Goal: Information Seeking & Learning: Learn about a topic

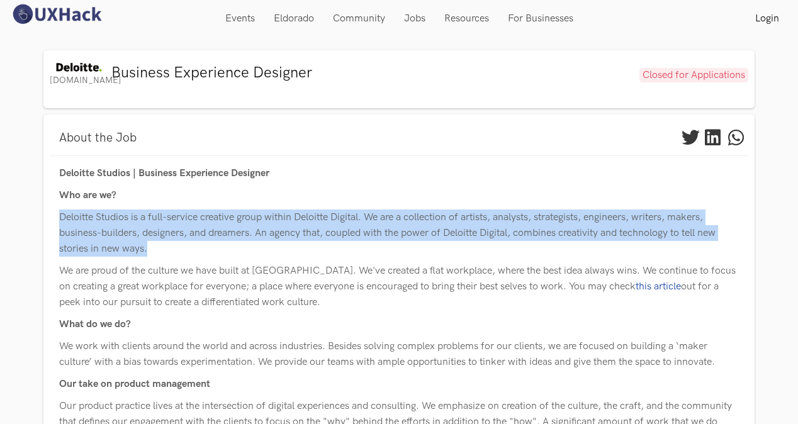
drag, startPoint x: 53, startPoint y: 219, endPoint x: 469, endPoint y: 244, distance: 416.5
click at [225, 245] on p "Deloitte Studios is a full-service creative group within Deloitte Digital. We a…" at bounding box center [398, 232] width 679 height 47
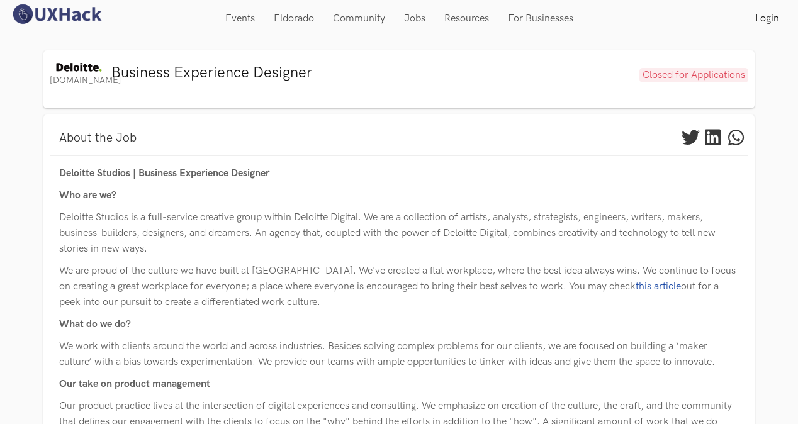
click at [273, 218] on p "Deloitte Studios is a full-service creative group within Deloitte Digital. We a…" at bounding box center [398, 232] width 679 height 47
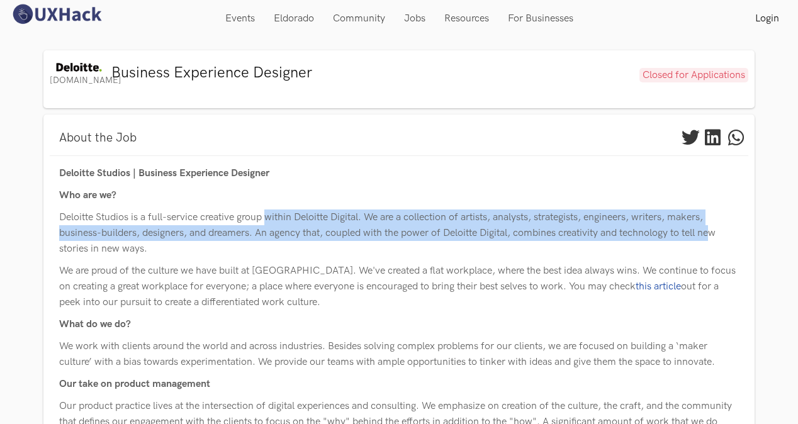
drag, startPoint x: 272, startPoint y: 218, endPoint x: 720, endPoint y: 233, distance: 448.1
click at [720, 233] on p "Deloitte Studios is a full-service creative group within Deloitte Digital. We a…" at bounding box center [398, 232] width 679 height 47
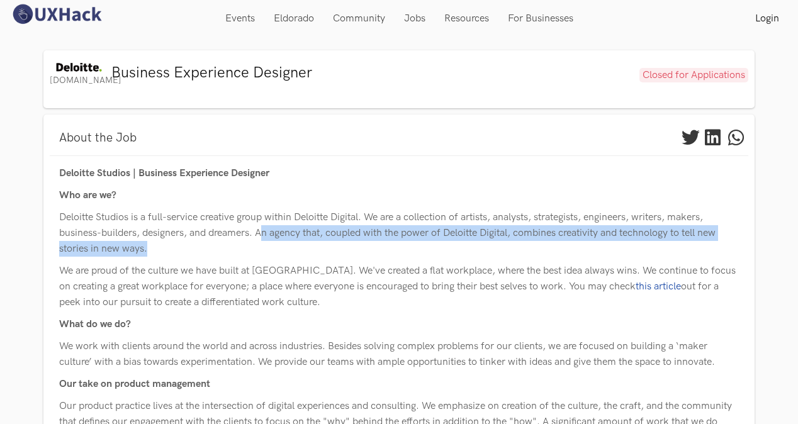
drag, startPoint x: 265, startPoint y: 237, endPoint x: 468, endPoint y: 242, distance: 202.6
click at [468, 242] on p "Deloitte Studios is a full-service creative group within Deloitte Digital. We a…" at bounding box center [398, 232] width 679 height 47
drag, startPoint x: 468, startPoint y: 242, endPoint x: 450, endPoint y: 247, distance: 18.9
click at [450, 247] on p "Deloitte Studios is a full-service creative group within Deloitte Digital. We a…" at bounding box center [398, 232] width 679 height 47
click at [449, 247] on p "Deloitte Studios is a full-service creative group within Deloitte Digital. We a…" at bounding box center [398, 232] width 679 height 47
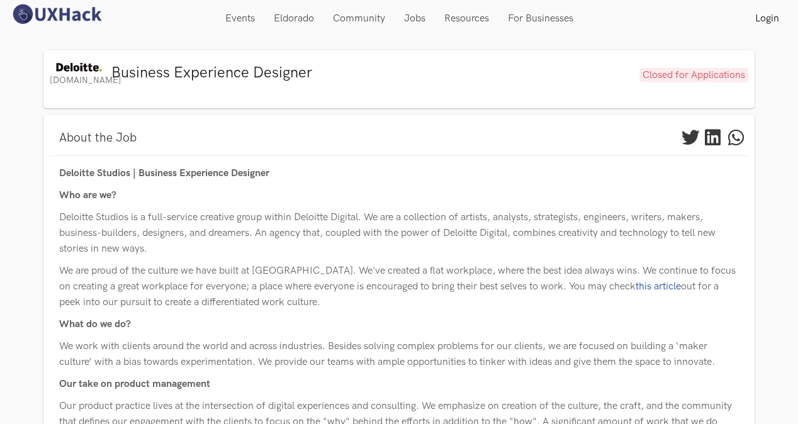
click at [189, 284] on p "We are proud of the culture we have built at [GEOGRAPHIC_DATA]. We've created a…" at bounding box center [398, 286] width 679 height 47
drag, startPoint x: 59, startPoint y: 272, endPoint x: 337, endPoint y: 301, distance: 279.5
click at [337, 301] on p "We are proud of the culture we have built at [GEOGRAPHIC_DATA]. We've created a…" at bounding box center [398, 286] width 679 height 47
drag, startPoint x: 337, startPoint y: 301, endPoint x: 252, endPoint y: 347, distance: 97.4
click at [252, 347] on p "We work with clients around the world and across industries. Besides solving co…" at bounding box center [398, 353] width 679 height 31
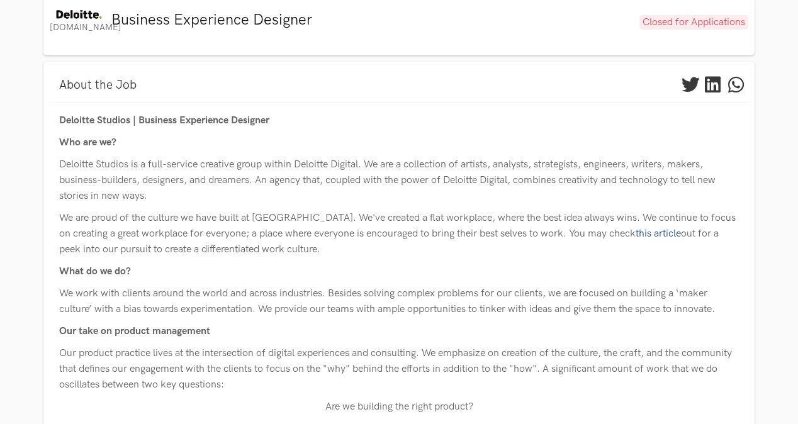
scroll to position [126, 0]
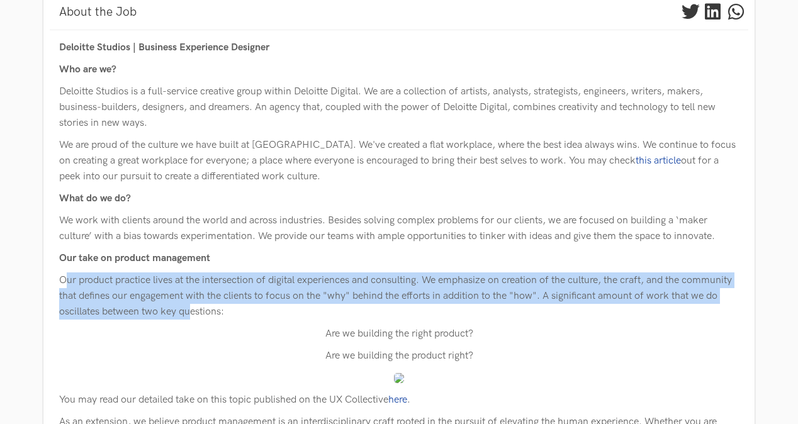
drag, startPoint x: 123, startPoint y: 291, endPoint x: 251, endPoint y: 308, distance: 128.9
click at [251, 308] on p "Our product practice lives at the intersection of digital experiences and consu…" at bounding box center [398, 295] width 679 height 47
drag, startPoint x: 251, startPoint y: 308, endPoint x: 236, endPoint y: 333, distance: 29.3
click at [236, 333] on p "Are we building the right product?" at bounding box center [398, 334] width 679 height 16
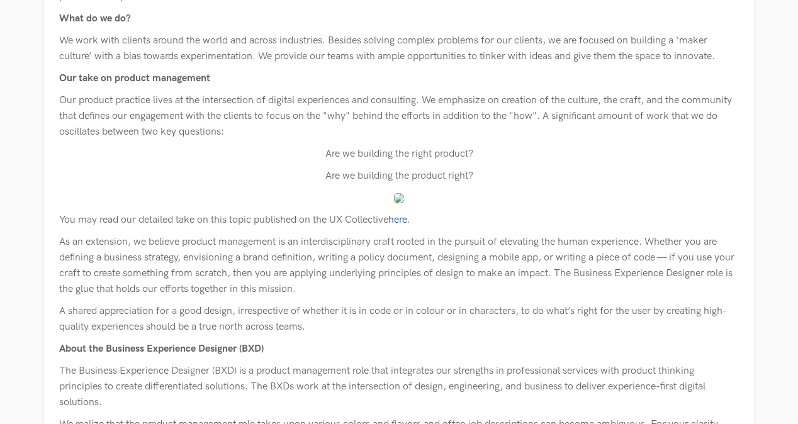
scroll to position [314, 0]
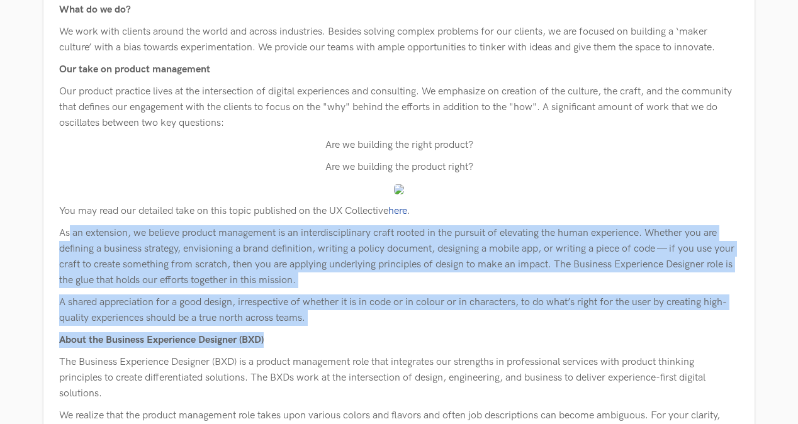
drag, startPoint x: 155, startPoint y: 263, endPoint x: 350, endPoint y: 336, distance: 207.6
drag, startPoint x: 350, startPoint y: 336, endPoint x: 287, endPoint y: 370, distance: 71.2
click at [287, 370] on p "The Business Experience Designer (BXD) is a product management role that integr…" at bounding box center [398, 377] width 679 height 47
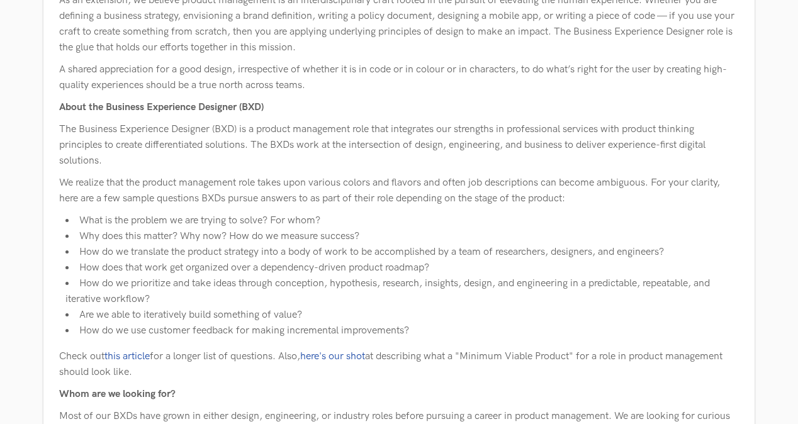
scroll to position [566, 0]
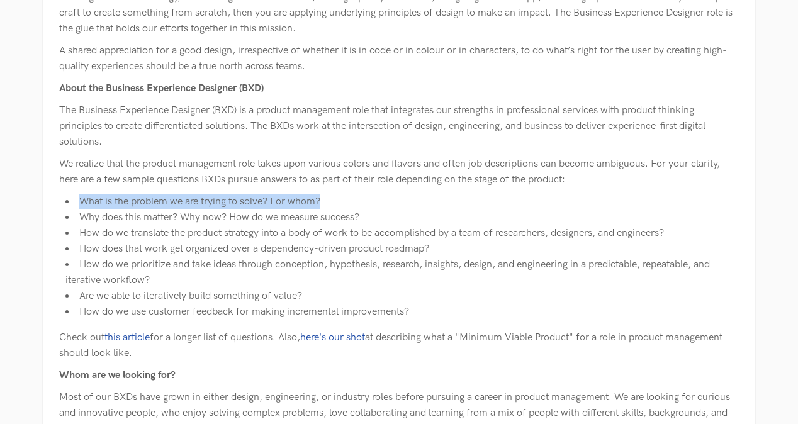
drag, startPoint x: 75, startPoint y: 201, endPoint x: 362, endPoint y: 201, distance: 287.4
click at [362, 201] on li "What is the problem we are trying to solve? For whom?" at bounding box center [401, 202] width 673 height 16
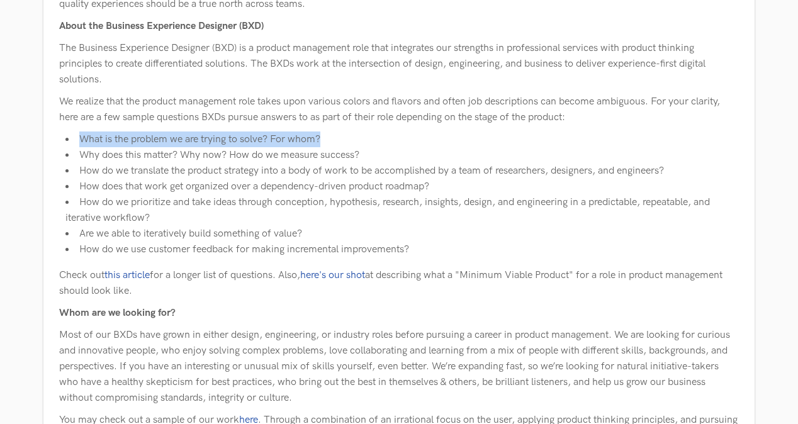
scroll to position [629, 0]
click at [150, 174] on li "How do we translate the product strategy into a body of work to be accomplished…" at bounding box center [401, 170] width 673 height 16
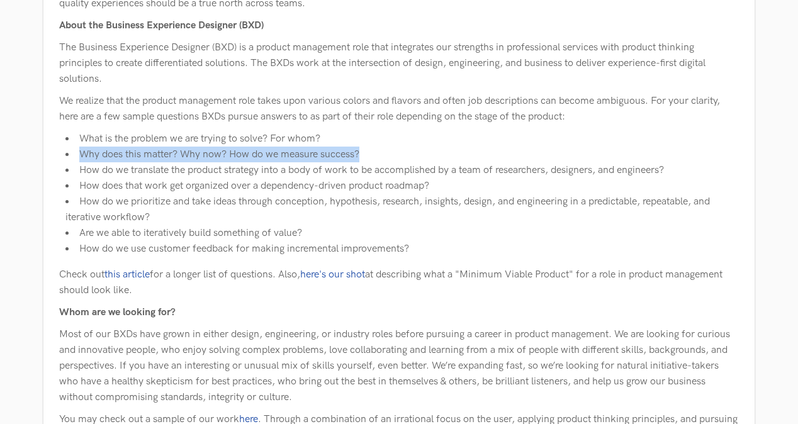
drag, startPoint x: 79, startPoint y: 156, endPoint x: 418, endPoint y: 150, distance: 339.1
click at [417, 150] on li "Why does this matter? Why now? How do we measure success?" at bounding box center [401, 155] width 673 height 16
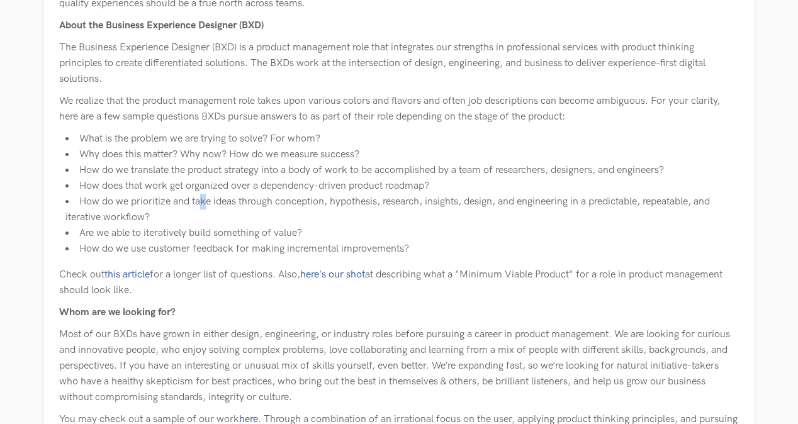
drag, startPoint x: 418, startPoint y: 150, endPoint x: 204, endPoint y: 201, distance: 219.2
click at [204, 201] on li "How do we prioritize and take ideas through conception, hypothesis, research, i…" at bounding box center [401, 209] width 673 height 31
drag, startPoint x: 204, startPoint y: 201, endPoint x: 131, endPoint y: 181, distance: 76.1
click at [138, 181] on li "How does that work get organized over a dependency-driven product roadmap?" at bounding box center [401, 186] width 673 height 16
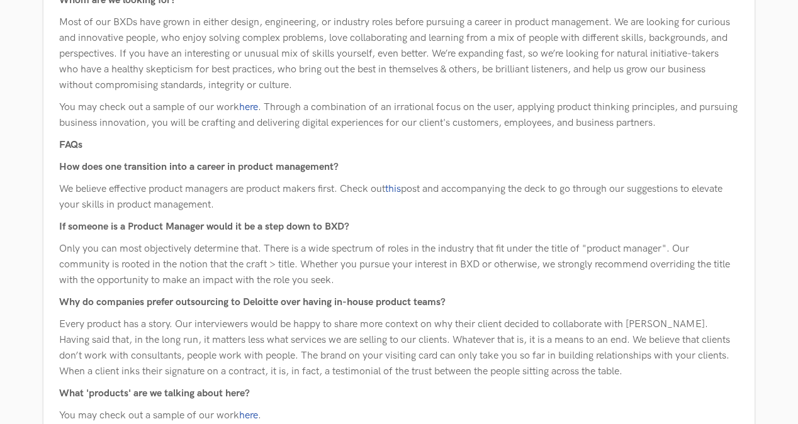
scroll to position [943, 0]
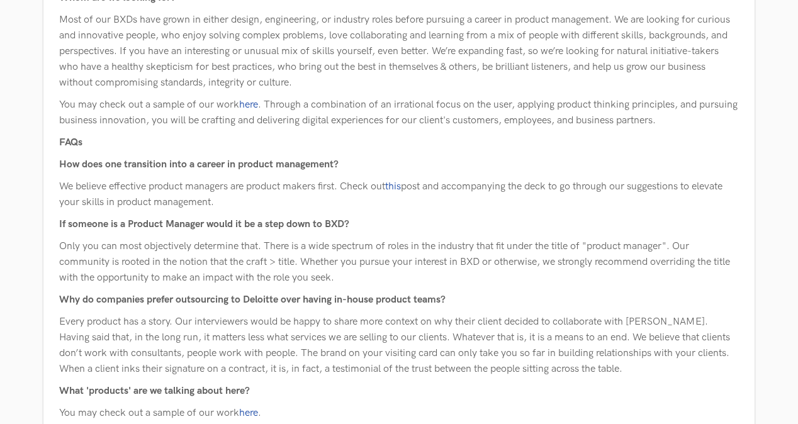
drag, startPoint x: 65, startPoint y: 175, endPoint x: 245, endPoint y: 198, distance: 181.3
drag, startPoint x: 245, startPoint y: 198, endPoint x: 164, endPoint y: 211, distance: 82.8
drag, startPoint x: 58, startPoint y: 181, endPoint x: 326, endPoint y: 199, distance: 267.9
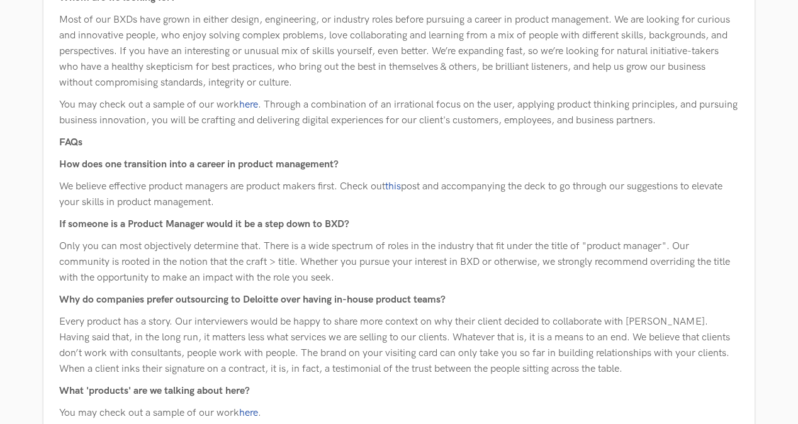
drag, startPoint x: 326, startPoint y: 199, endPoint x: 228, endPoint y: 200, distance: 98.1
click at [228, 200] on p "We believe effective product managers are product makers first. Check out this …" at bounding box center [398, 194] width 679 height 31
click at [404, 193] on p "We believe effective product managers are product makers first. Check out this …" at bounding box center [398, 194] width 679 height 31
drag, startPoint x: 360, startPoint y: 193, endPoint x: 565, endPoint y: 194, distance: 205.0
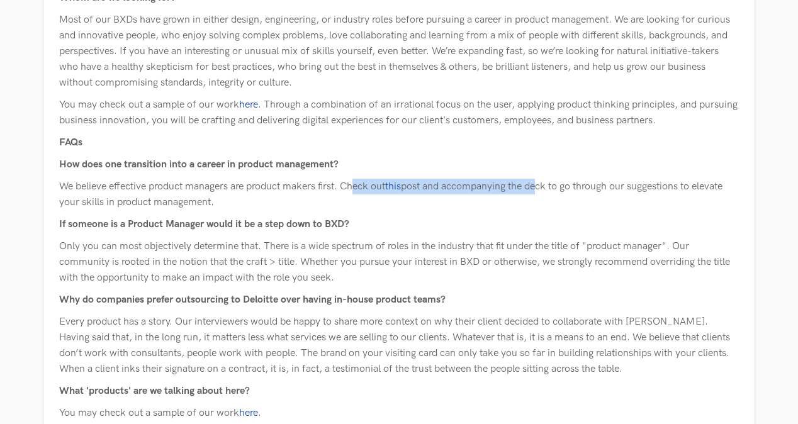
click at [564, 194] on p "We believe effective product managers are product makers first. Check out this …" at bounding box center [398, 194] width 679 height 31
drag, startPoint x: 565, startPoint y: 194, endPoint x: 364, endPoint y: 262, distance: 212.4
click at [364, 262] on p "Only you can most objectively determine that. There is a wide spectrum of roles…" at bounding box center [398, 261] width 679 height 47
click at [105, 264] on p "Only you can most objectively determine that. There is a wide spectrum of roles…" at bounding box center [398, 261] width 679 height 47
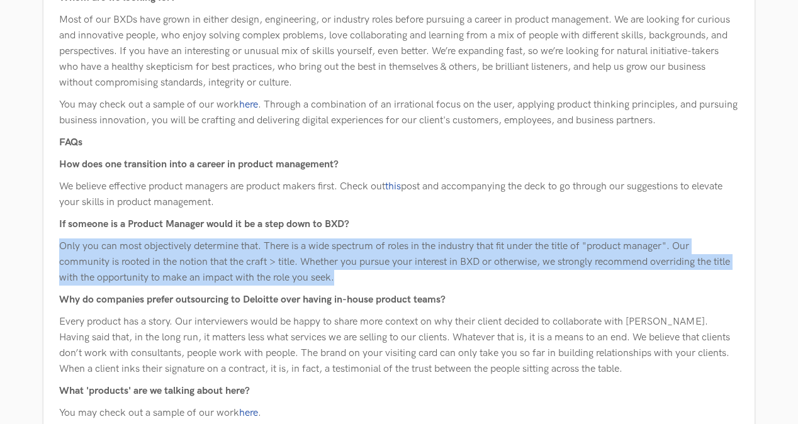
drag, startPoint x: 69, startPoint y: 244, endPoint x: 450, endPoint y: 275, distance: 382.5
click at [450, 275] on p "Only you can most objectively determine that. There is a wide spectrum of roles…" at bounding box center [398, 261] width 679 height 47
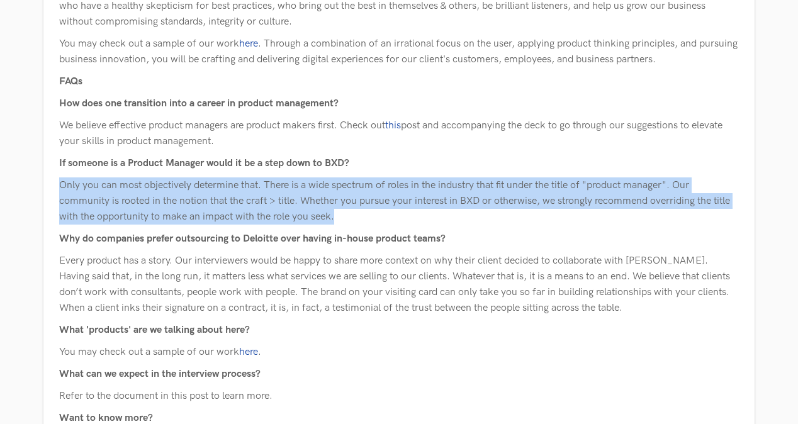
scroll to position [1006, 0]
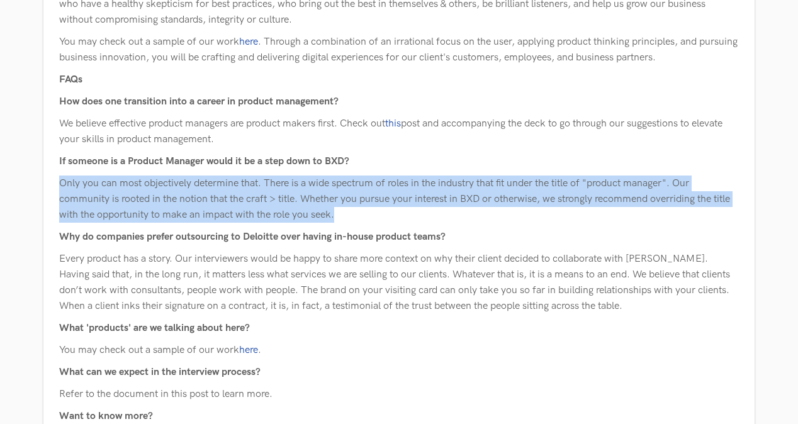
click at [128, 260] on p "Every product has a story. Our interviewers would be happy to share more contex…" at bounding box center [398, 282] width 679 height 63
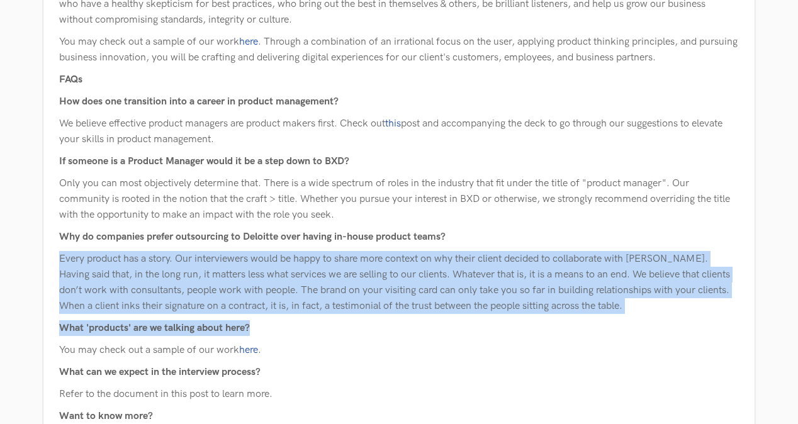
drag, startPoint x: 57, startPoint y: 257, endPoint x: 654, endPoint y: 311, distance: 599.4
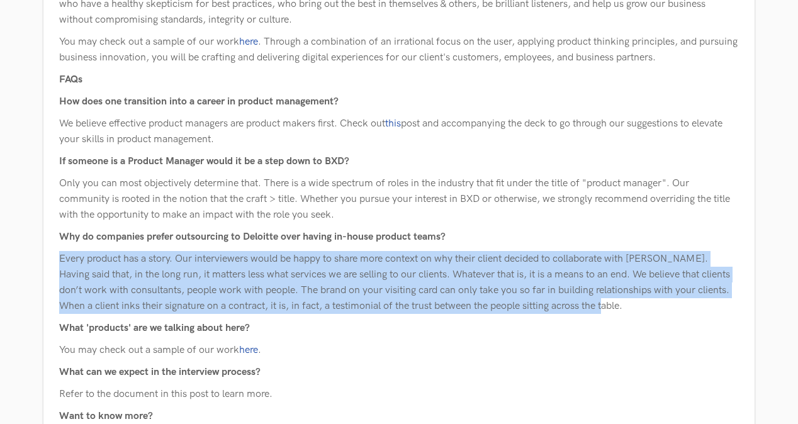
click at [625, 325] on p "What 'products' are we talking about here?" at bounding box center [398, 328] width 679 height 16
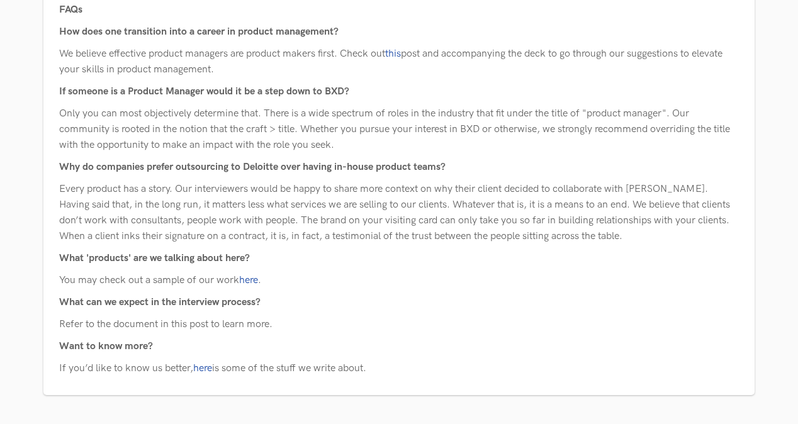
scroll to position [1091, 0]
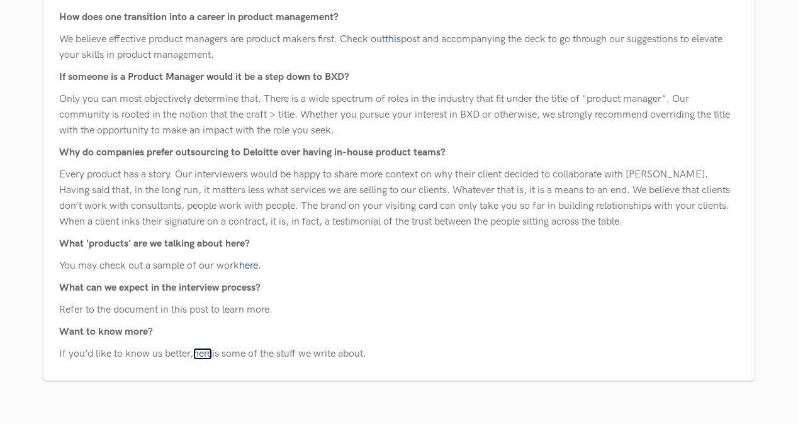
click at [207, 352] on link "here" at bounding box center [202, 354] width 19 height 12
